Goal: Transaction & Acquisition: Purchase product/service

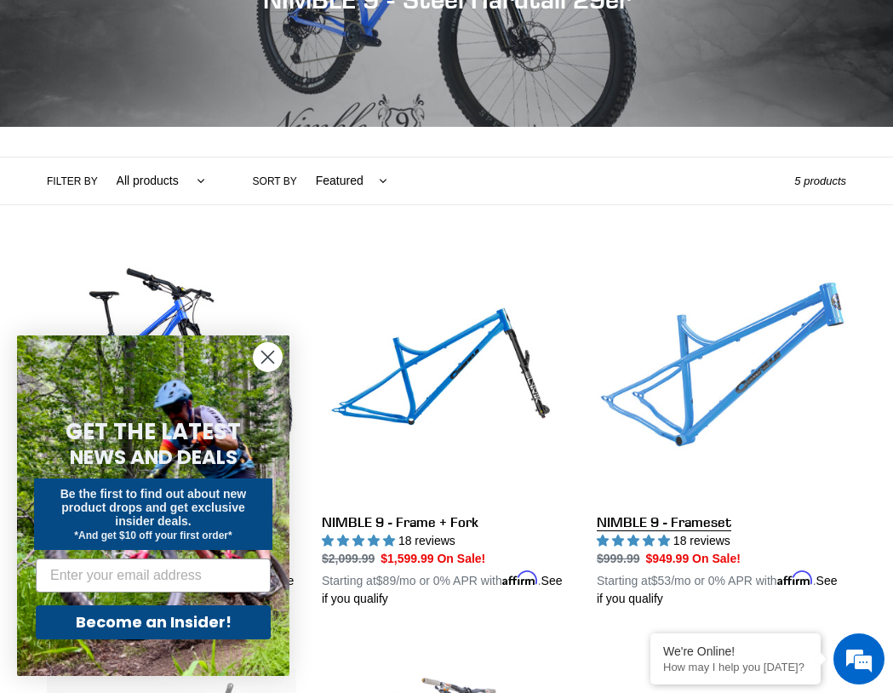
click at [704, 340] on link "NIMBLE 9 - Frameset" at bounding box center [721, 430] width 249 height 356
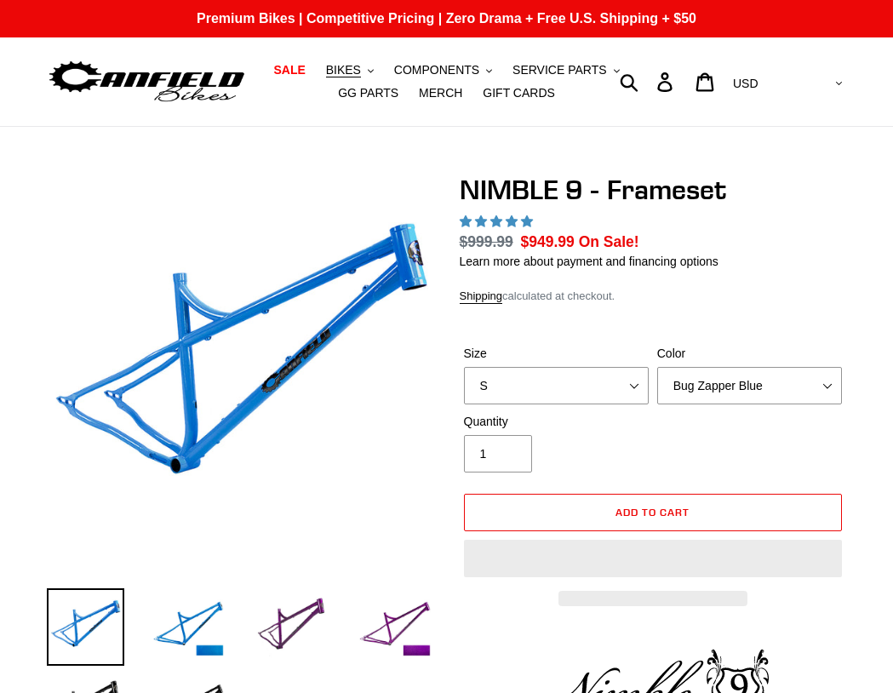
select select "highest-rating"
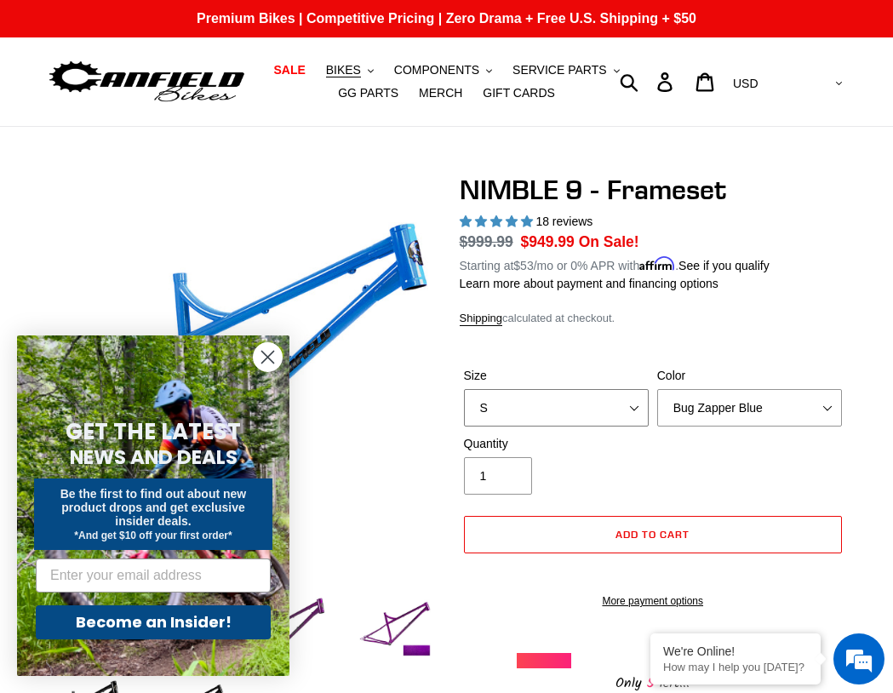
click at [621, 416] on select "S M L XL" at bounding box center [556, 407] width 185 height 37
select select "M"
click at [464, 389] on select "S M L XL" at bounding box center [556, 407] width 185 height 37
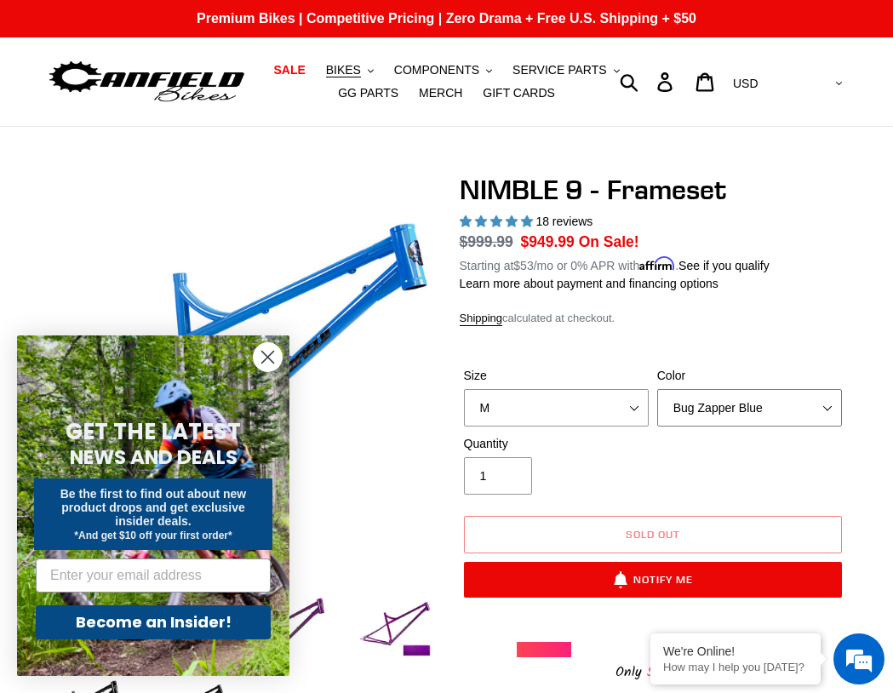
click at [771, 418] on select "Bug Zapper Blue Purple Haze -Sold Out Galaxy Black" at bounding box center [749, 407] width 185 height 37
click at [657, 389] on select "Bug Zapper Blue Purple Haze -Sold Out Galaxy Black" at bounding box center [749, 407] width 185 height 37
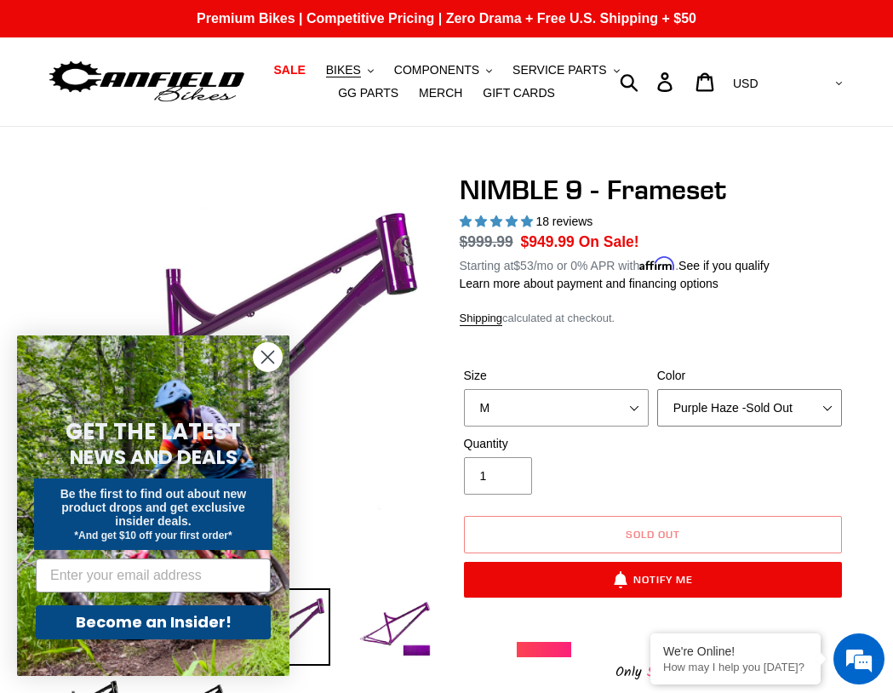
click at [779, 402] on select "Bug Zapper Blue Purple Haze -Sold Out Galaxy Black" at bounding box center [749, 407] width 185 height 37
select select "Galaxy Black"
click at [657, 389] on select "Bug Zapper Blue Purple Haze -Sold Out Galaxy Black" at bounding box center [749, 407] width 185 height 37
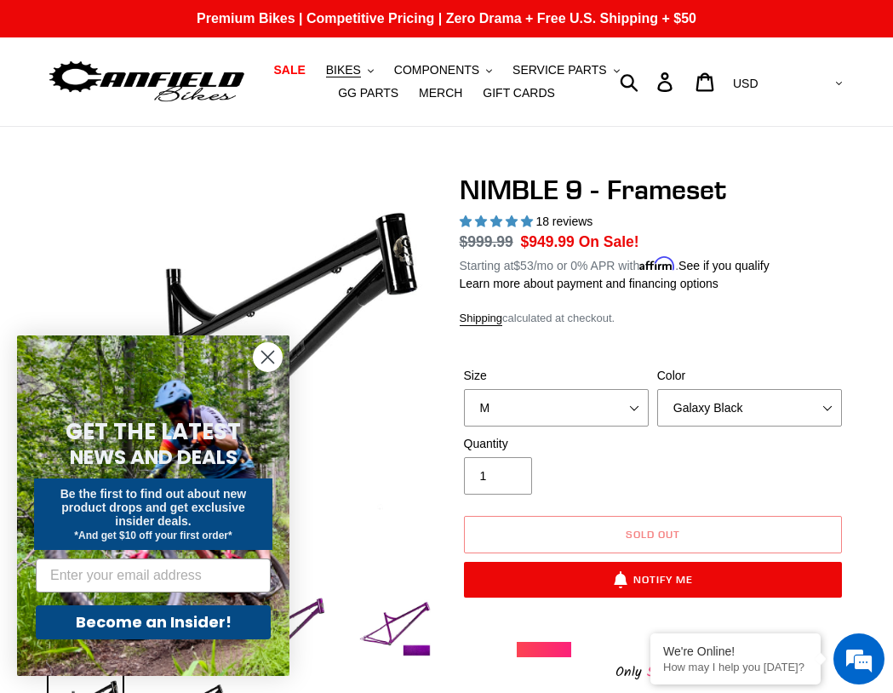
click at [771, 327] on div "NIMBLE 9 - Frameset 18 reviews Regular price $999.99 Sale price $949.99 On Sale…" at bounding box center [653, 429] width 387 height 510
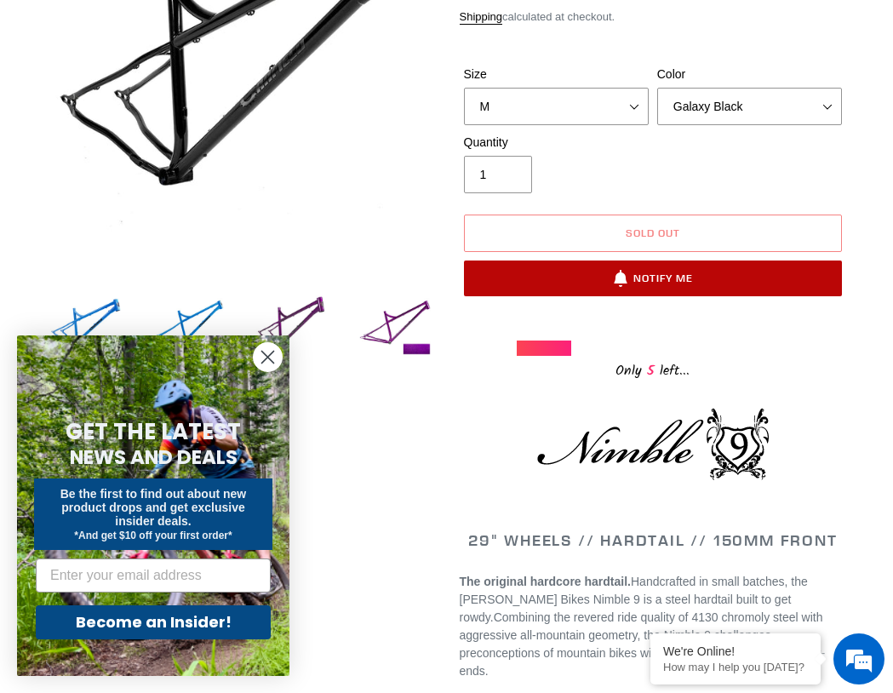
scroll to position [340, 0]
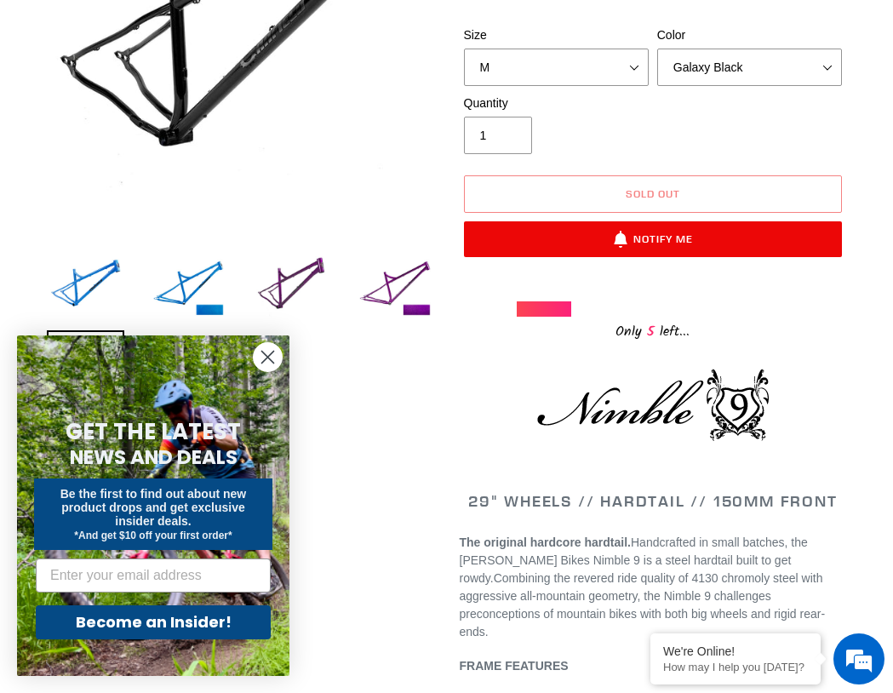
click at [270, 363] on circle "Close dialog" at bounding box center [268, 357] width 28 height 28
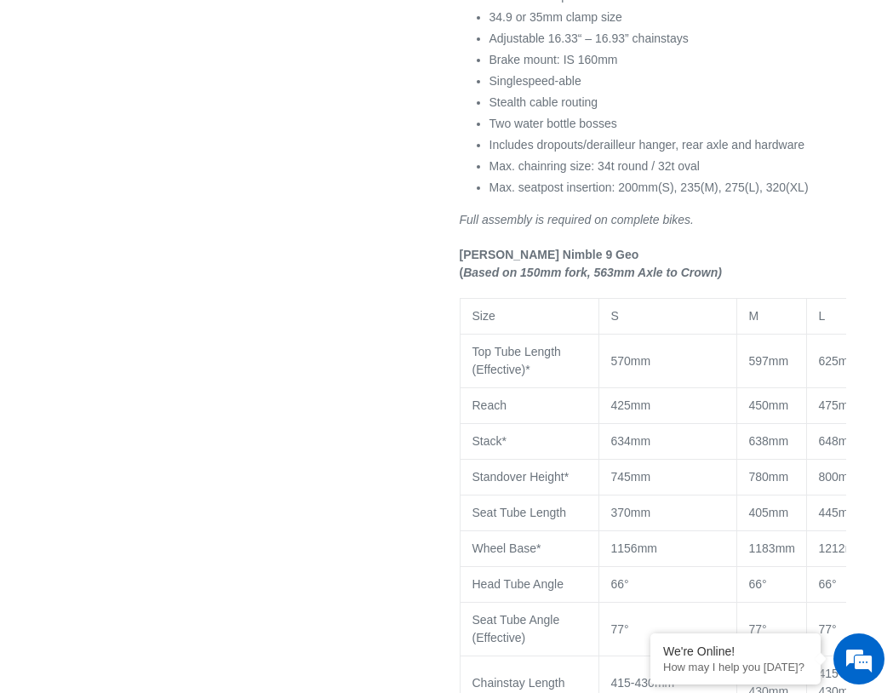
scroll to position [1362, 0]
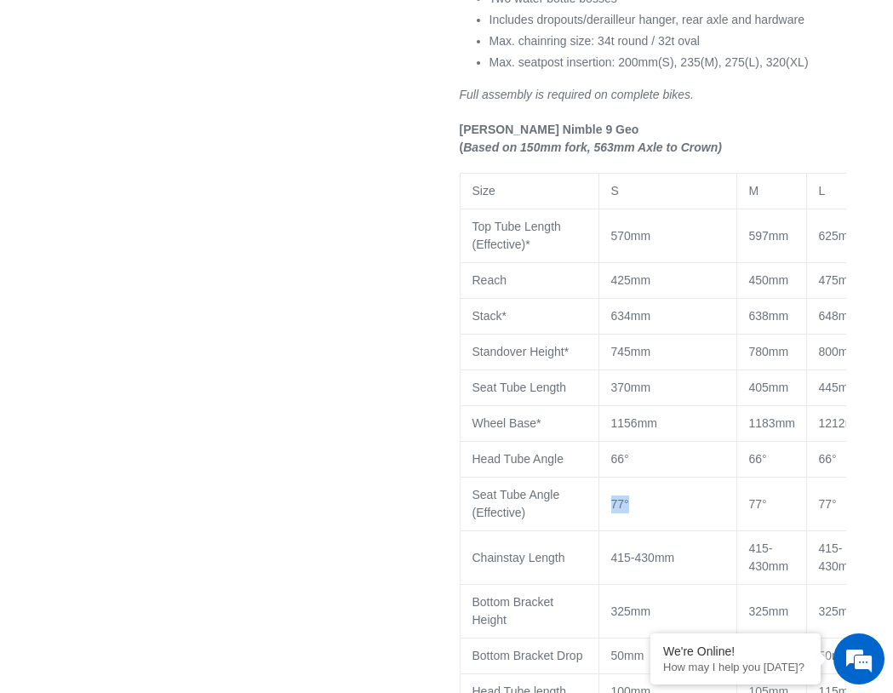
drag, startPoint x: 691, startPoint y: 468, endPoint x: 611, endPoint y: 467, distance: 80.0
click at [611, 477] on td "77°" at bounding box center [667, 504] width 138 height 54
